Goal: Task Accomplishment & Management: Use online tool/utility

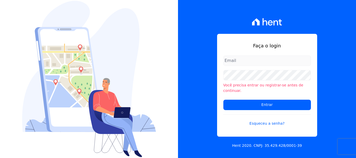
type input "[EMAIL_ADDRESS][DOMAIN_NAME]"
click at [268, 63] on input "[EMAIL_ADDRESS][DOMAIN_NAME]" at bounding box center [268, 61] width 88 height 10
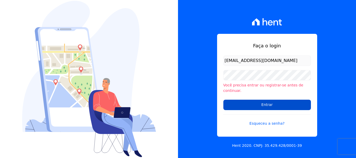
click at [267, 105] on input "Entrar" at bounding box center [268, 105] width 88 height 10
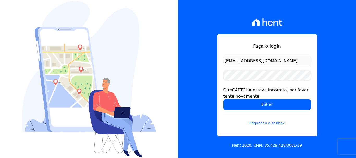
drag, startPoint x: 278, startPoint y: 60, endPoint x: 277, endPoint y: 63, distance: 3.2
click at [278, 60] on input "[EMAIL_ADDRESS][DOMAIN_NAME]" at bounding box center [268, 61] width 88 height 10
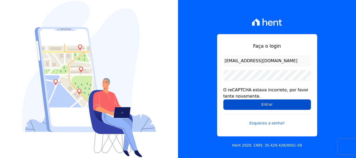
click at [263, 104] on input "Entrar" at bounding box center [268, 105] width 88 height 10
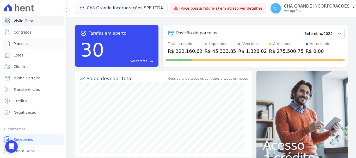
click at [21, 44] on span "Parcelas" at bounding box center [21, 43] width 15 height 5
select select
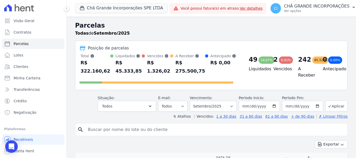
click at [191, 132] on input "search" at bounding box center [215, 130] width 261 height 10
type input "juliana quiteria"
select select
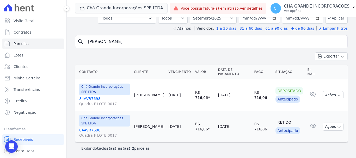
scroll to position [36, 0]
click at [221, 17] on select "Filtrar por período ──────── Todos os meses Outubro/2019 Novembro/2019 Dezembro…" at bounding box center [213, 18] width 47 height 11
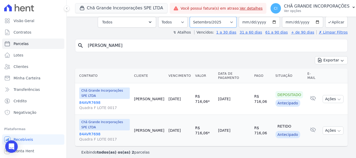
select select "11/2025"
click at [193, 17] on select "Filtrar por período ──────── Todos os meses Outubro/2019 Novembro/2019 Dezembro…" at bounding box center [213, 22] width 47 height 11
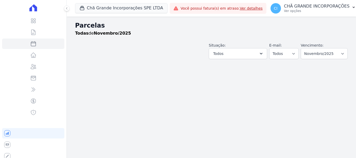
select select
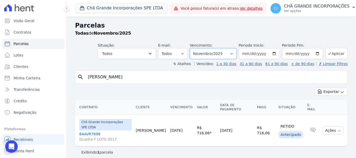
click at [235, 52] on select "Filtrar por período ──────── Todos os meses Outubro/2019 Novembro/2019 Dezembro…" at bounding box center [213, 53] width 47 height 11
select select "11/2029"
click at [197, 48] on select "Filtrar por período ──────── Todos os meses Outubro/2019 Novembro/2019 Dezembro…" at bounding box center [213, 53] width 47 height 11
select select
click at [224, 53] on select "Filtrar por período ──────── Todos os meses Outubro/2019 Novembro/2019 Dezembro…" at bounding box center [213, 53] width 47 height 11
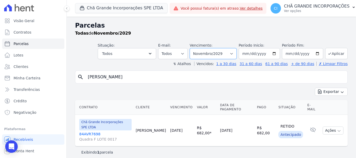
select select "09/2025"
click at [197, 48] on select "Filtrar por período ──────── Todos os meses Outubro/2019 Novembro/2019 Dezembro…" at bounding box center [213, 53] width 47 height 11
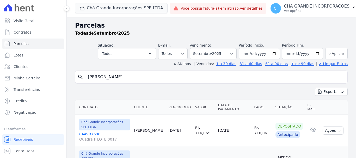
select select
click at [109, 9] on button "Chã Grande Incorporações SPE LTDA" at bounding box center [121, 8] width 93 height 10
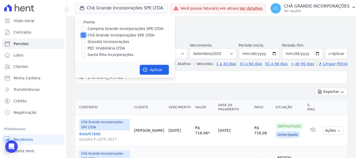
click at [82, 35] on input "Chã Grande Incorporações SPE LTDA" at bounding box center [83, 35] width 4 height 4
checkbox input "false"
click at [97, 44] on label "Gravatá Incorporações" at bounding box center [109, 41] width 42 height 5
click at [86, 44] on input "Gravatá Incorporações" at bounding box center [83, 42] width 4 height 4
checkbox input "true"
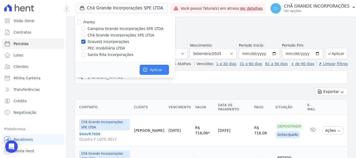
click at [157, 70] on button "Aplicar" at bounding box center [154, 70] width 29 height 10
select select
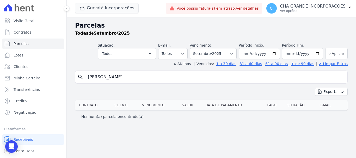
click at [168, 78] on input "juliana quiteria" at bounding box center [215, 77] width 261 height 10
drag, startPoint x: 168, startPoint y: 78, endPoint x: 69, endPoint y: 77, distance: 99.7
click at [69, 77] on div "Parcelas Todas de Setembro/2025 Situação: Agendado Em Aberto Pago Processando C…" at bounding box center [212, 88] width 290 height 142
type input "joab fernades"
select select
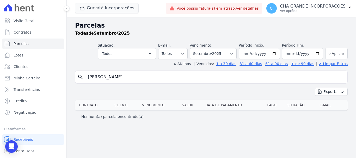
click at [147, 76] on input "joab fernades" at bounding box center [215, 77] width 261 height 10
select select
click at [225, 52] on select "Filtrar por período ──────── Todos os meses Julho/2021 Agosto/2021 Setembro/202…" at bounding box center [213, 53] width 47 height 11
select select "08/2025"
click at [197, 48] on select "Filtrar por período ──────── Todos os meses Julho/2021 Agosto/2021 Setembro/202…" at bounding box center [213, 53] width 47 height 11
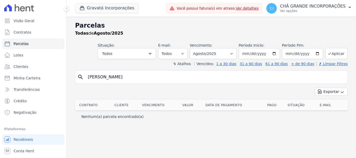
select select
click at [218, 54] on select "Filtrar por período ──────── Todos os meses Julho/2021 Agosto/2021 Setembro/202…" at bounding box center [213, 53] width 47 height 11
select select "07/2025"
click at [197, 48] on select "Filtrar por período ──────── Todos os meses Julho/2021 Agosto/2021 Setembro/202…" at bounding box center [213, 53] width 47 height 11
select select
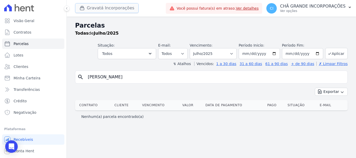
click at [115, 9] on button "Gravatá Incorporações" at bounding box center [107, 8] width 64 height 10
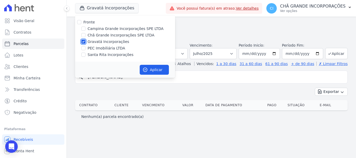
click at [81, 42] on input "Gravatá Incorporações" at bounding box center [83, 42] width 4 height 4
checkbox input "false"
drag, startPoint x: 82, startPoint y: 37, endPoint x: 85, endPoint y: 40, distance: 4.3
click at [82, 36] on input "Chã Grande Incorporações SPE LTDA" at bounding box center [83, 35] width 4 height 4
checkbox input "true"
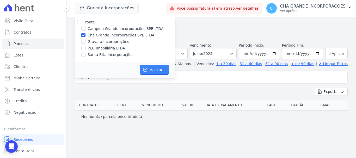
click at [154, 68] on button "Aplicar" at bounding box center [154, 70] width 29 height 10
select select
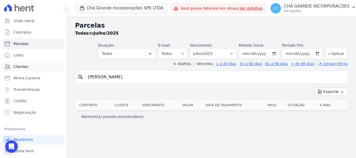
drag, startPoint x: 126, startPoint y: 76, endPoint x: 44, endPoint y: 71, distance: 82.6
click at [44, 71] on div "Visão Geral Contratos Parcelas Lotes Clientes Minha Carteira Transferências Cré…" at bounding box center [178, 79] width 356 height 158
type input "[PERSON_NAME]"
select select
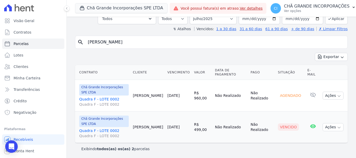
scroll to position [36, 0]
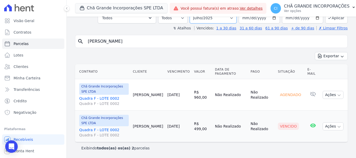
click at [215, 20] on select "Filtrar por período ──────── Todos os meses Outubro/2019 Novembro/2019 Dezembro…" at bounding box center [213, 18] width 47 height 11
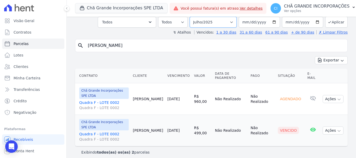
select select "08/2025"
click at [193, 17] on select "Filtrar por período ──────── Todos os meses Outubro/2019 Novembro/2019 Dezembro…" at bounding box center [213, 22] width 47 height 11
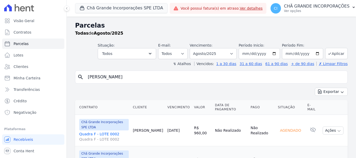
select select
click at [222, 53] on select "Filtrar por período ──────── Todos os meses Outubro/2019 Novembro/2019 Dezembro…" at bounding box center [213, 53] width 47 height 11
select select "09/2025"
click at [193, 48] on select "Filtrar por período ──────── Todos os meses Outubro/2019 Novembro/2019 Dezembro…" at bounding box center [213, 53] width 47 height 11
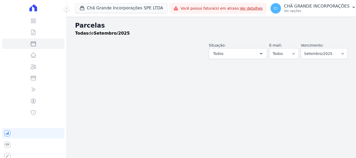
select select
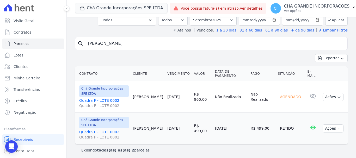
scroll to position [36, 0]
